Goal: Check status: Check status

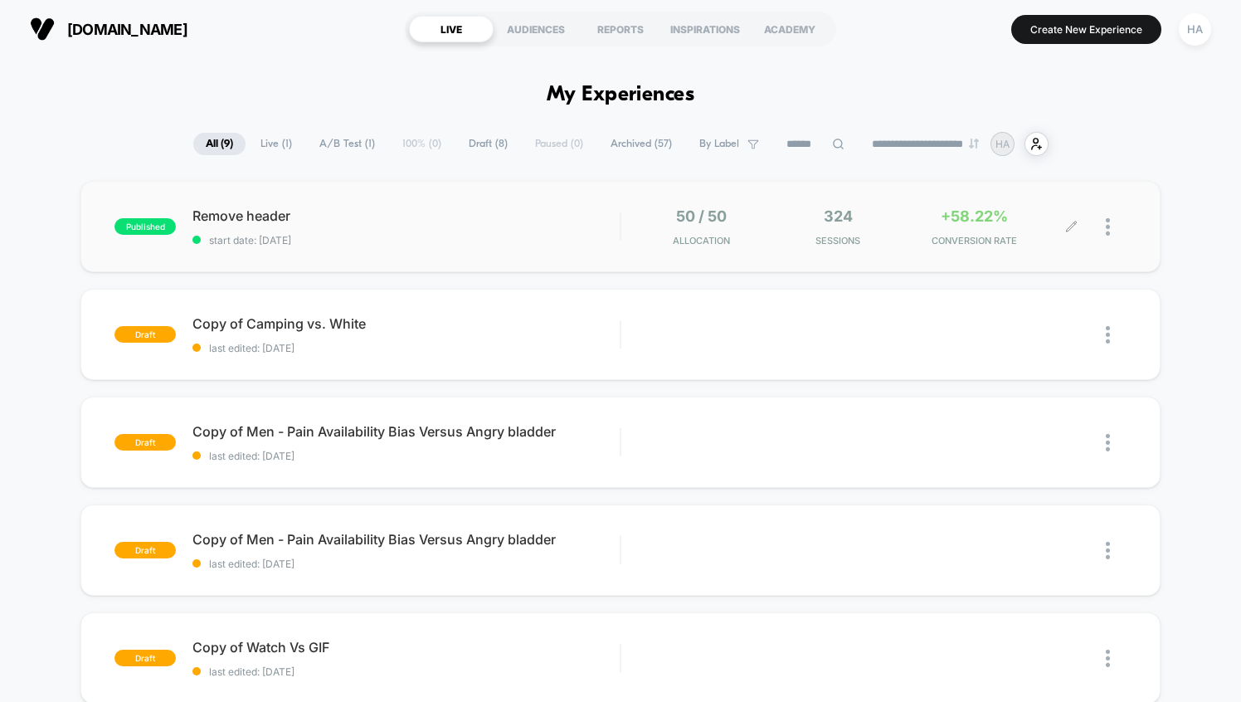
click at [630, 221] on div "50 / 50 Allocation 324 Sessions +58.22% CONVERSION RATE" at bounding box center [873, 226] width 505 height 39
